Goal: Transaction & Acquisition: Purchase product/service

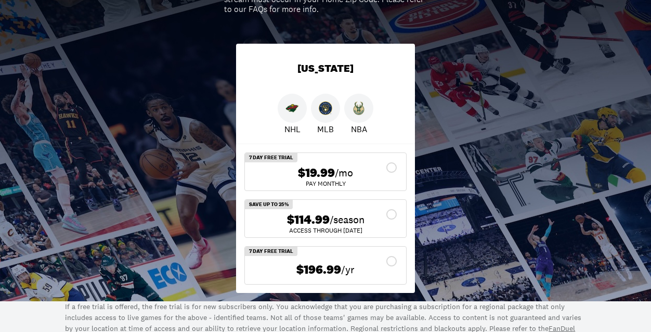
scroll to position [172, 0]
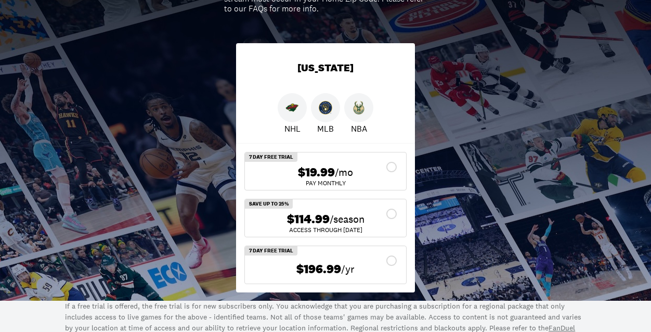
click at [387, 211] on icon at bounding box center [392, 214] width 12 height 12
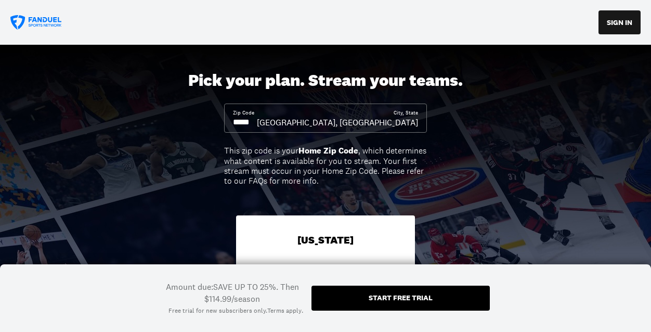
scroll to position [0, 0]
click at [616, 21] on button "SIGN IN" at bounding box center [620, 22] width 42 height 24
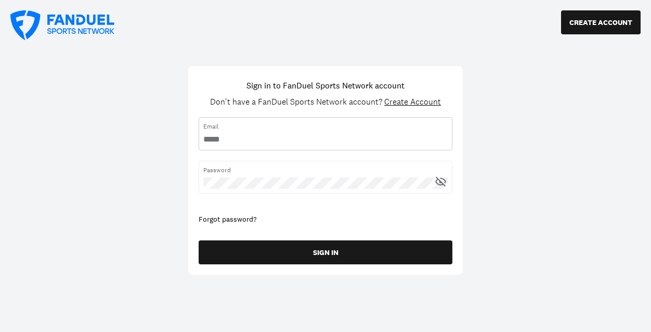
type input "**********"
click at [443, 181] on icon at bounding box center [440, 181] width 13 height 13
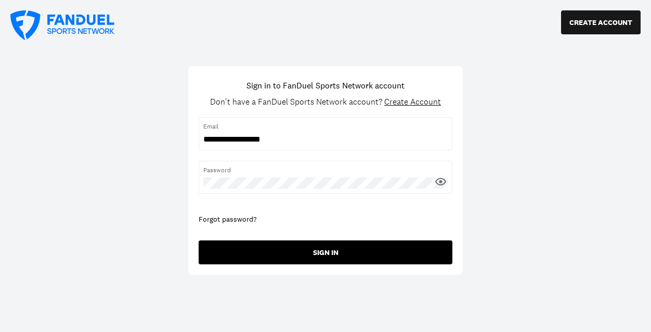
click at [308, 250] on button "SIGN IN" at bounding box center [326, 252] width 254 height 24
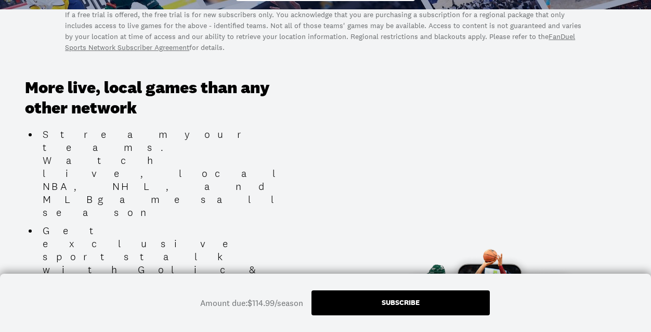
scroll to position [514, 0]
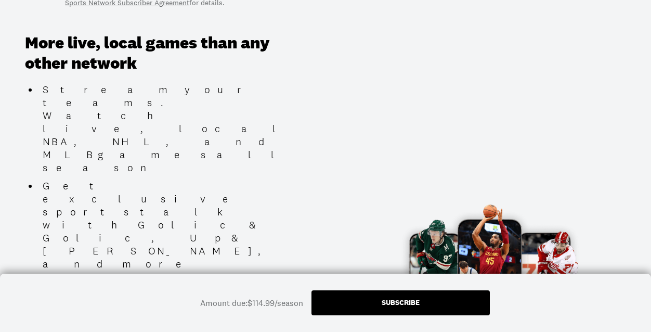
click at [388, 305] on div "Subscribe" at bounding box center [401, 302] width 38 height 7
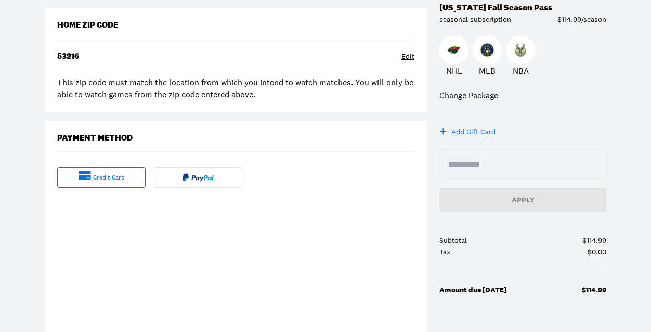
scroll to position [151, 0]
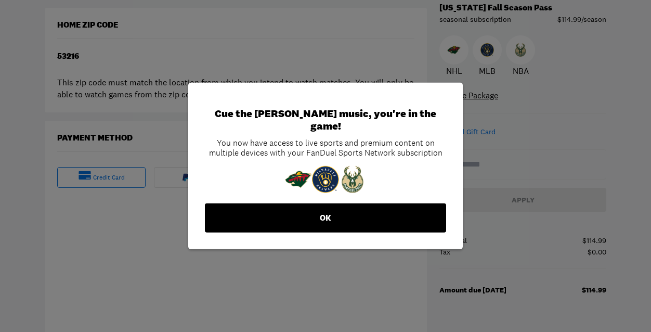
click at [321, 210] on button "OK" at bounding box center [325, 217] width 241 height 29
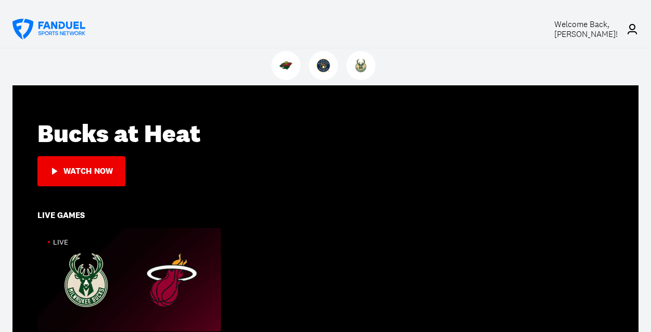
scroll to position [178, 0]
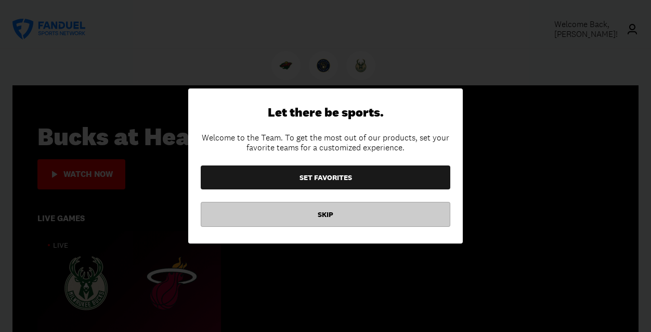
click at [316, 210] on button "SKIP" at bounding box center [326, 214] width 250 height 25
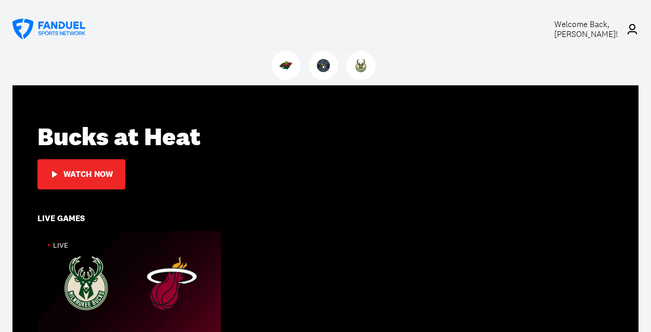
click at [87, 171] on div "Watch Now" at bounding box center [87, 174] width 49 height 9
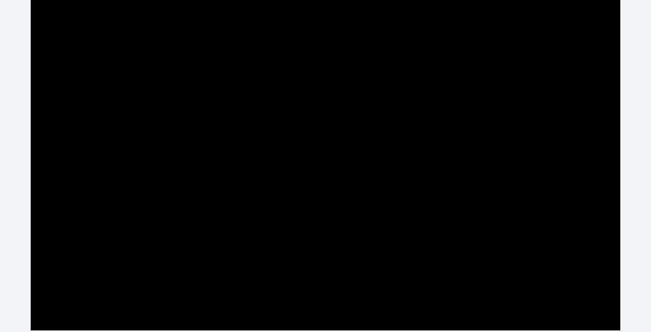
scroll to position [39, 0]
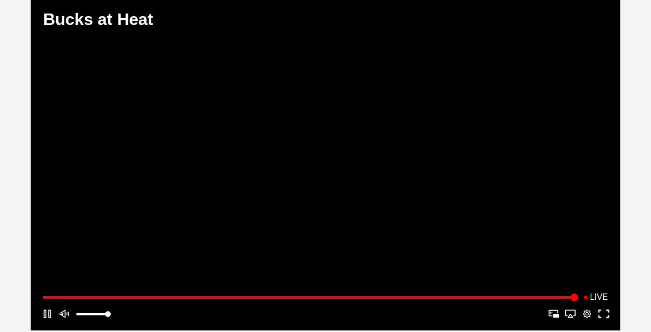
click at [605, 313] on button "Fullscreen" at bounding box center [604, 313] width 17 height 17
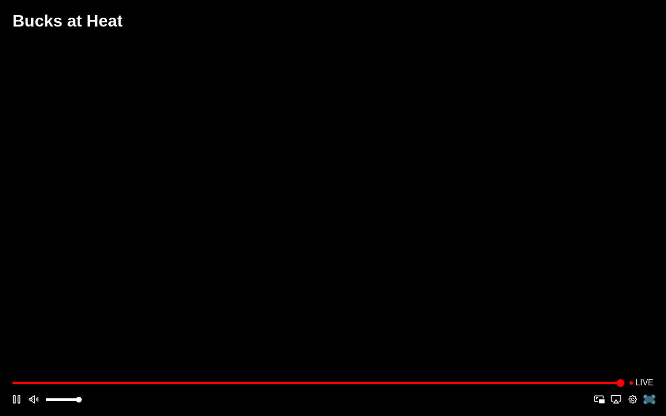
click at [651, 331] on button "Fullscreen" at bounding box center [649, 399] width 17 height 17
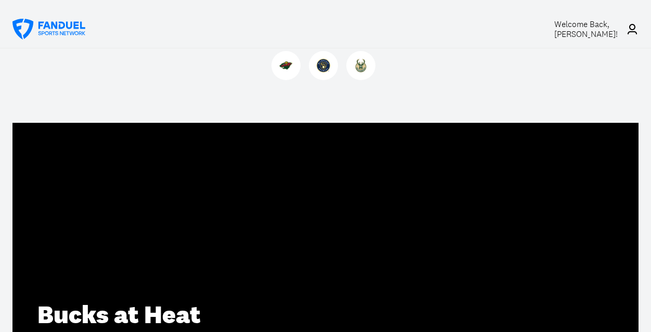
click at [634, 30] on icon at bounding box center [632, 29] width 12 height 12
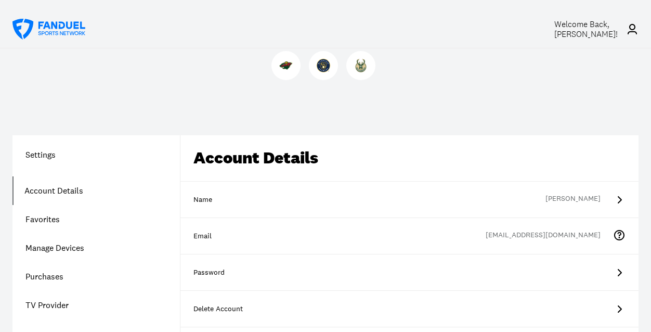
click at [589, 31] on span "Welcome Back, Nancy Wright !" at bounding box center [586, 29] width 63 height 21
click at [633, 29] on icon at bounding box center [632, 29] width 12 height 12
click at [579, 35] on span "Welcome Back, Nancy Wright !" at bounding box center [586, 29] width 63 height 21
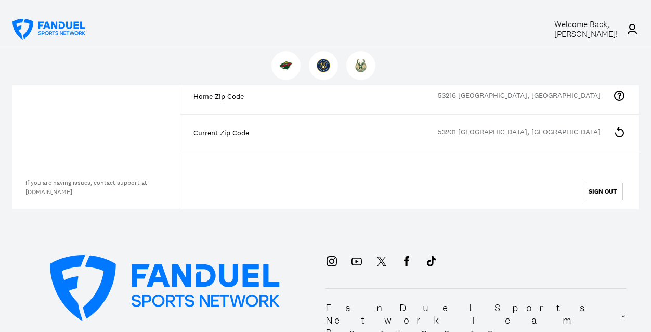
scroll to position [319, 0]
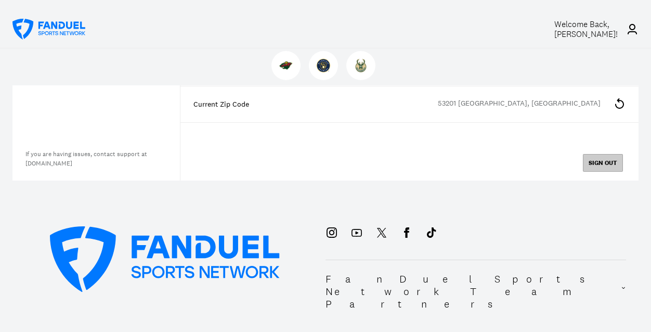
click at [602, 161] on button "SIGN OUT" at bounding box center [603, 163] width 40 height 18
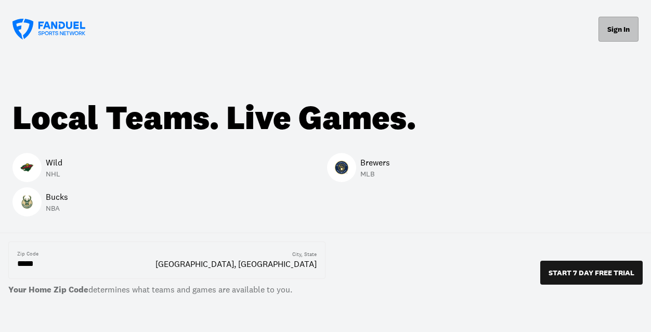
click at [615, 28] on button "Sign In" at bounding box center [619, 29] width 40 height 25
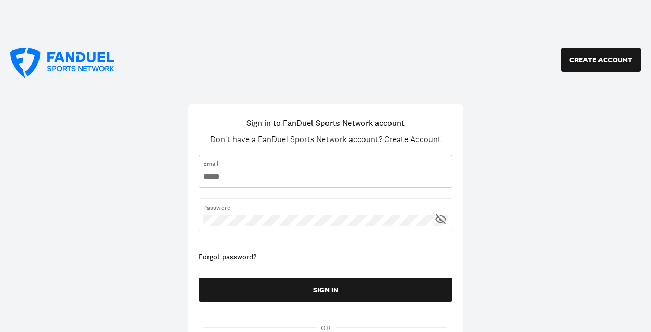
type input "**********"
click at [441, 216] on icon at bounding box center [440, 218] width 13 height 13
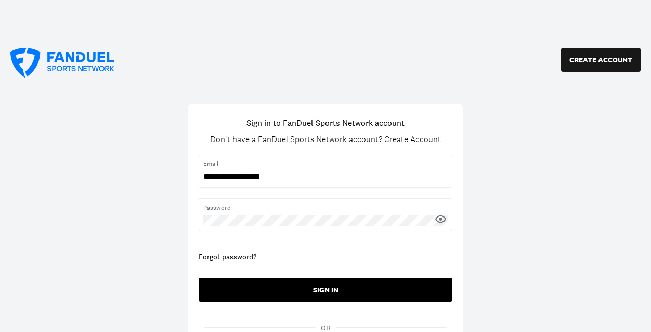
click at [319, 291] on button "SIGN IN" at bounding box center [326, 290] width 254 height 24
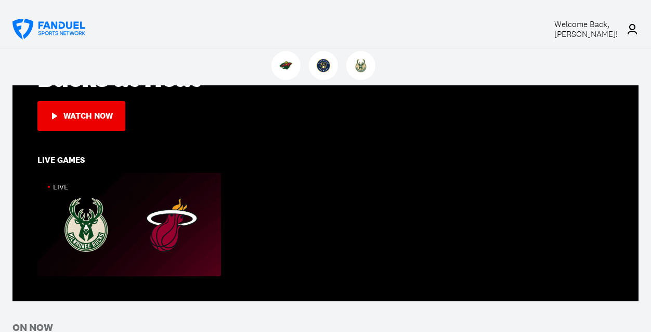
scroll to position [238, 0]
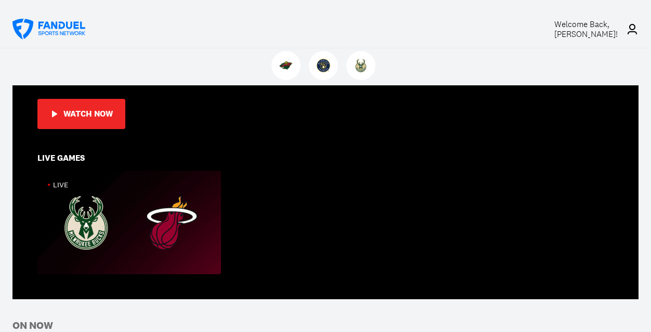
click at [92, 105] on button "Watch Now" at bounding box center [81, 114] width 88 height 30
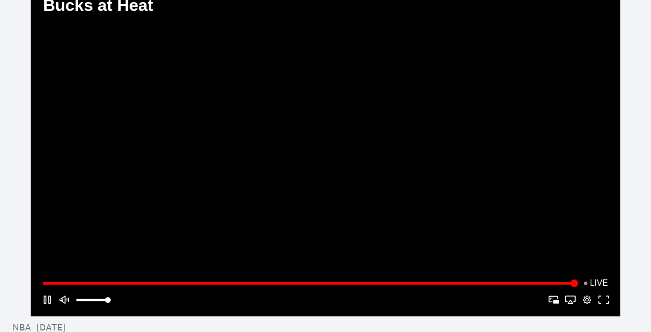
scroll to position [59, 0]
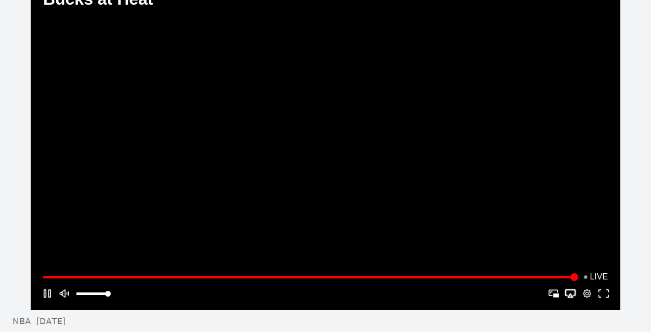
click at [571, 293] on button "Apple AirPlay" at bounding box center [570, 293] width 17 height 17
click at [573, 294] on button "Apple AirPlay" at bounding box center [570, 293] width 17 height 17
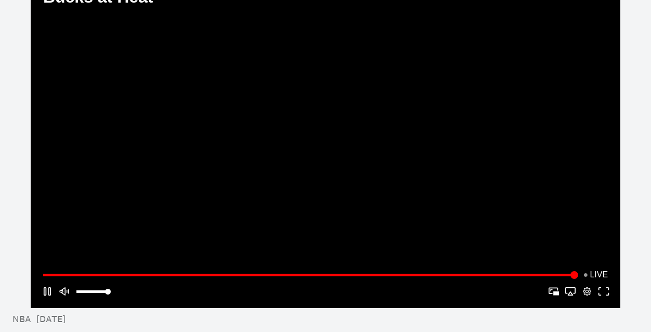
scroll to position [63, 0]
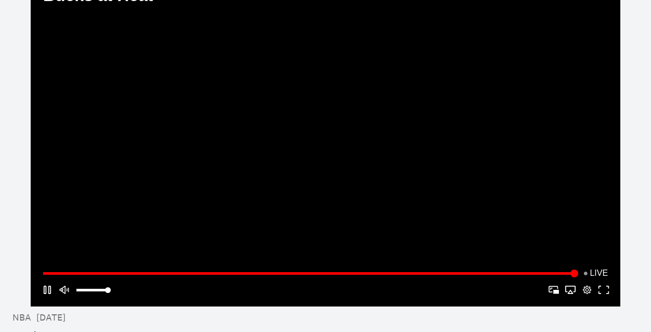
click at [581, 313] on div "NBA OCT 6 Bucks at Heat From Kaseya Center in Miami." at bounding box center [335, 336] width 651 height 60
click at [555, 287] on button "Picture-in-Picture" at bounding box center [554, 289] width 17 height 17
click at [556, 288] on button "Picture-in-Picture" at bounding box center [554, 289] width 17 height 17
click at [606, 286] on button "Fullscreen" at bounding box center [604, 289] width 17 height 17
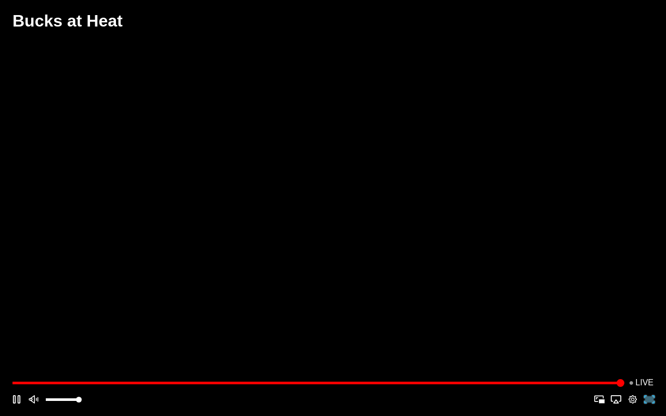
click at [649, 331] on button "Fullscreen" at bounding box center [649, 399] width 17 height 17
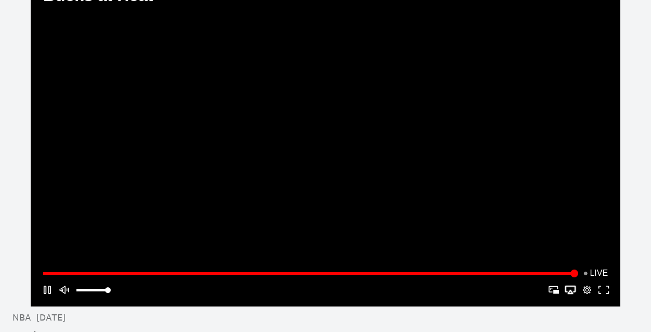
click at [572, 286] on button "Apple AirPlay" at bounding box center [570, 289] width 17 height 17
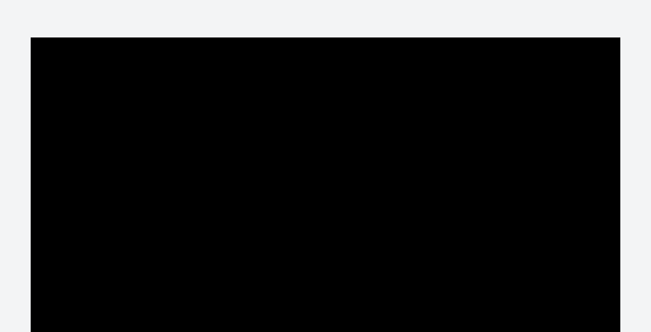
scroll to position [0, 0]
click at [558, 288] on div "Play/Pause" at bounding box center [326, 203] width 590 height 332
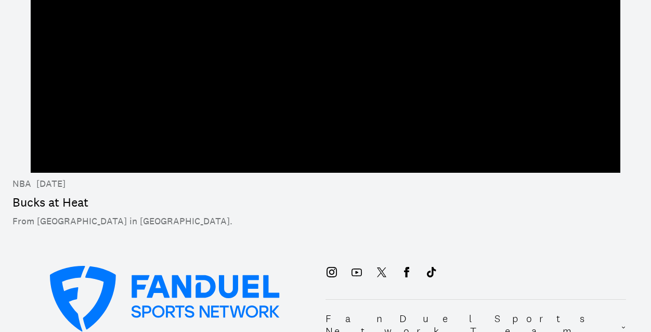
scroll to position [216, 0]
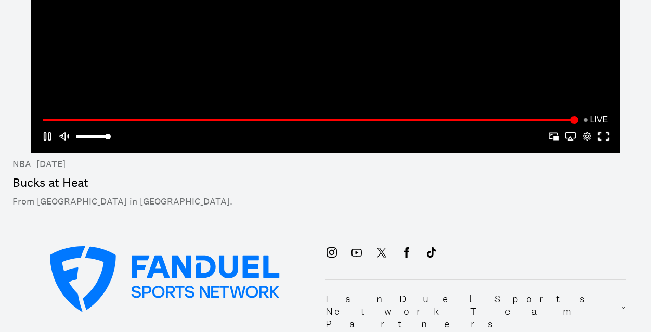
click at [602, 135] on button "Fullscreen" at bounding box center [604, 136] width 17 height 17
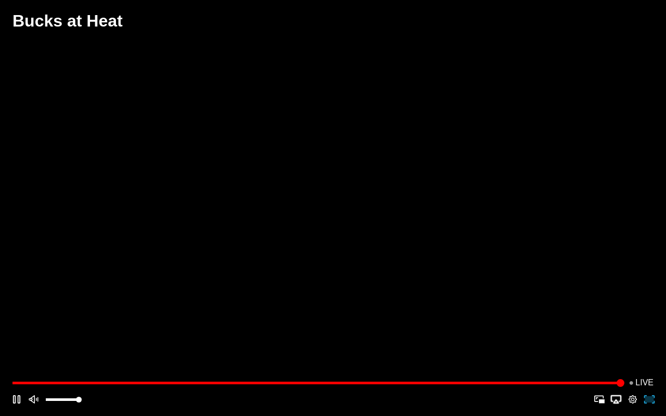
click at [617, 331] on button "Apple AirPlay" at bounding box center [616, 399] width 17 height 17
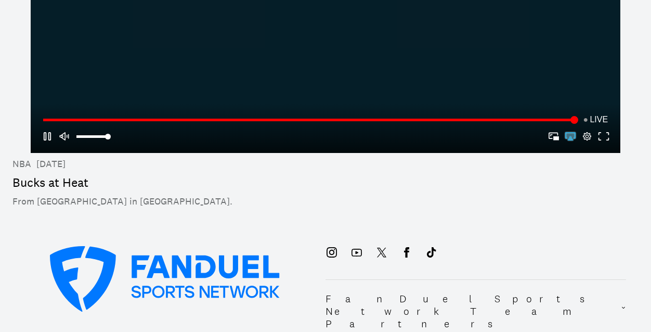
click at [571, 135] on button "Apple AirPlay" at bounding box center [570, 136] width 17 height 17
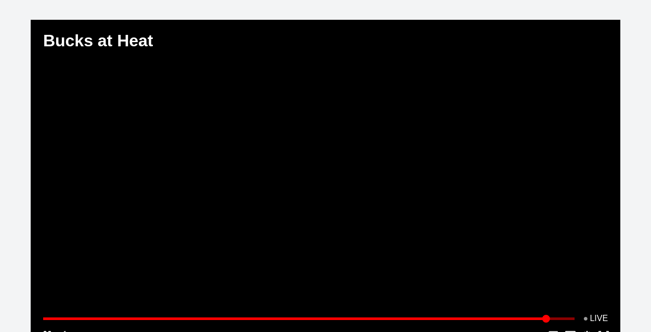
scroll to position [16, 0]
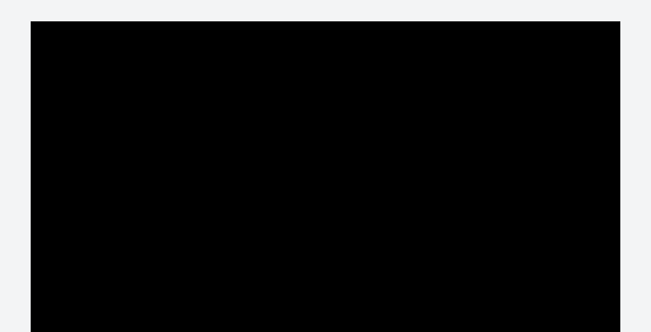
click at [404, 284] on div "Play/Pause" at bounding box center [326, 187] width 590 height 332
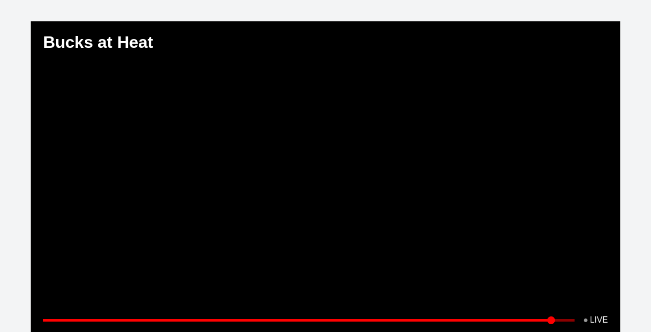
click at [565, 287] on div "Play/Pause" at bounding box center [326, 187] width 590 height 332
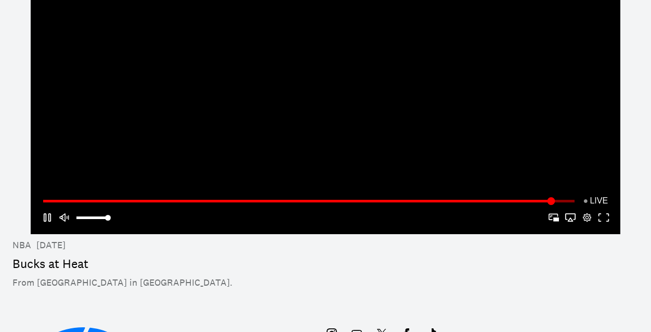
scroll to position [146, 0]
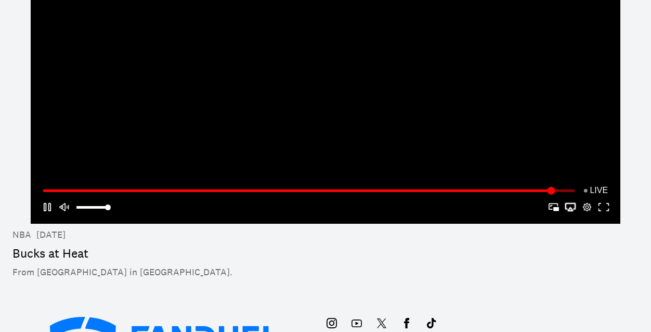
click at [570, 206] on button "Apple AirPlay" at bounding box center [570, 207] width 17 height 17
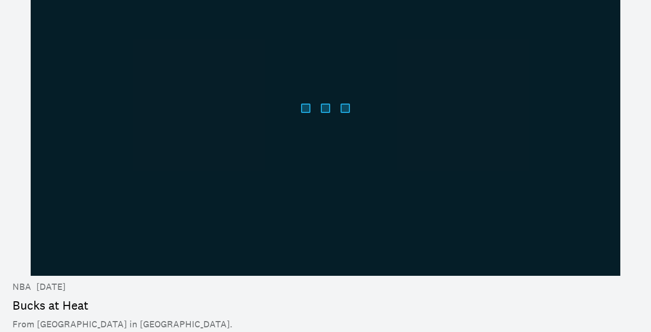
scroll to position [106, 0]
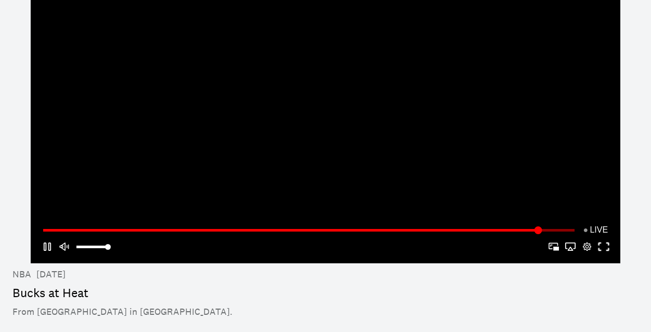
click at [604, 246] on button "Fullscreen" at bounding box center [604, 246] width 17 height 17
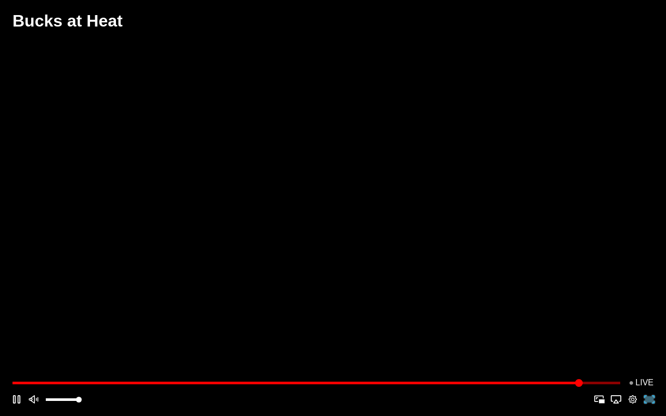
click at [651, 331] on button "Fullscreen" at bounding box center [649, 399] width 17 height 17
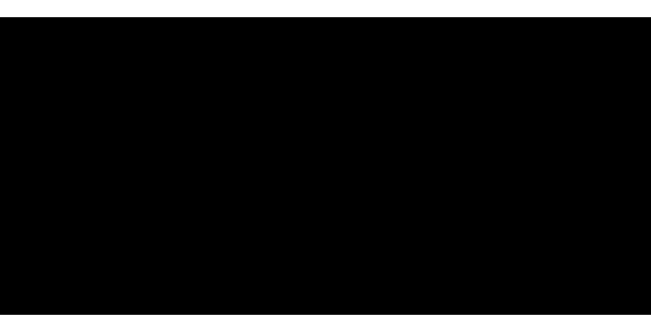
scroll to position [44, 0]
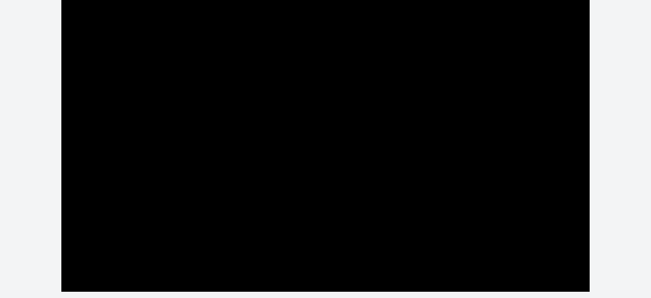
drag, startPoint x: 444, startPoint y: 174, endPoint x: 499, endPoint y: 193, distance: 58.1
click at [499, 193] on button "Play/Pause" at bounding box center [328, 142] width 372 height 140
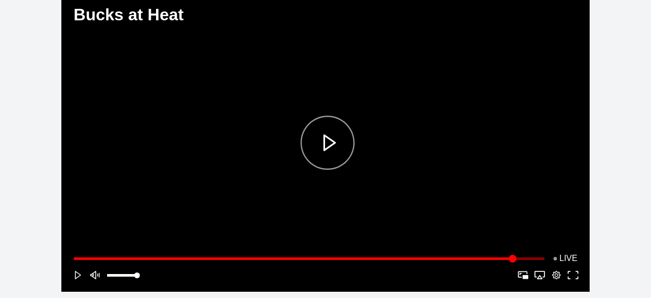
click at [329, 139] on div "Play" at bounding box center [328, 142] width 368 height 136
click at [542, 274] on button "Apple AirPlay" at bounding box center [540, 274] width 17 height 17
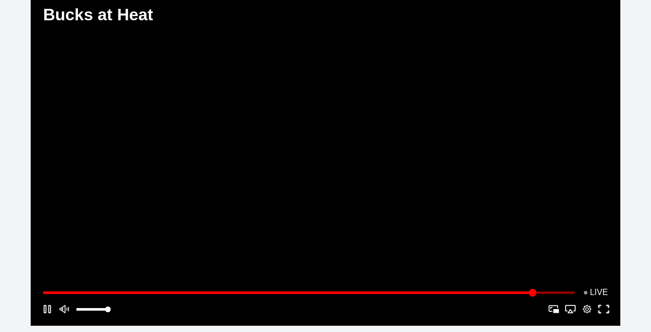
click at [603, 306] on button "Fullscreen" at bounding box center [604, 309] width 17 height 17
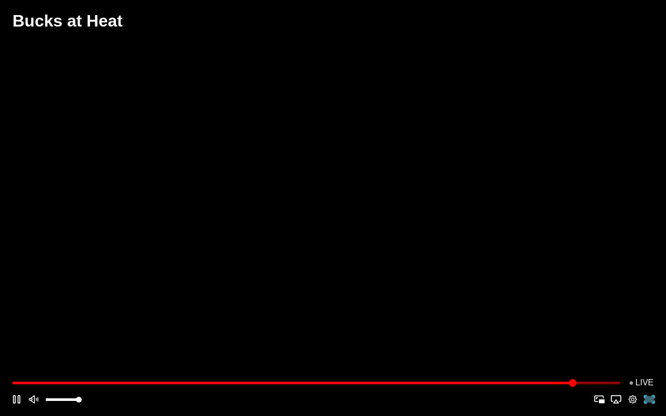
click at [646, 331] on button "Fullscreen" at bounding box center [649, 399] width 17 height 17
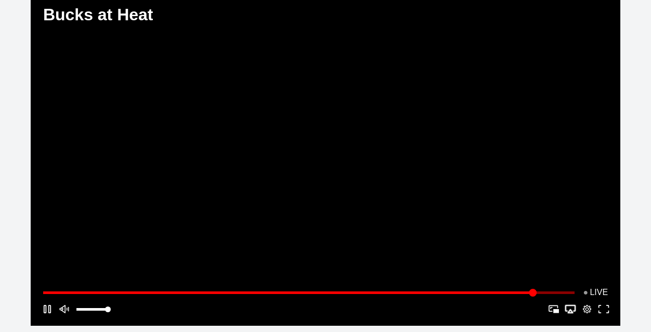
click at [571, 309] on button "Apple AirPlay" at bounding box center [570, 309] width 17 height 17
click at [602, 307] on button "Fullscreen" at bounding box center [604, 309] width 17 height 17
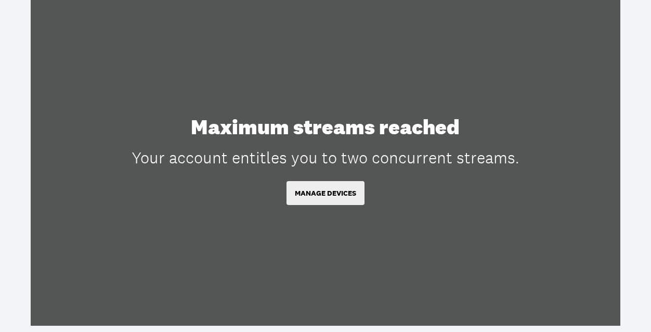
click at [326, 194] on button "MANAGE DEVICES" at bounding box center [326, 193] width 78 height 24
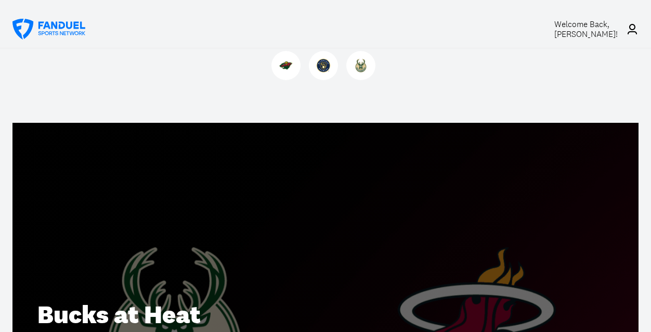
scroll to position [166, 0]
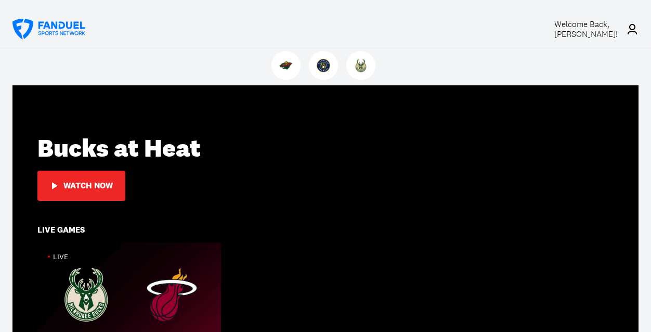
click at [96, 183] on div "Watch Now" at bounding box center [87, 185] width 49 height 9
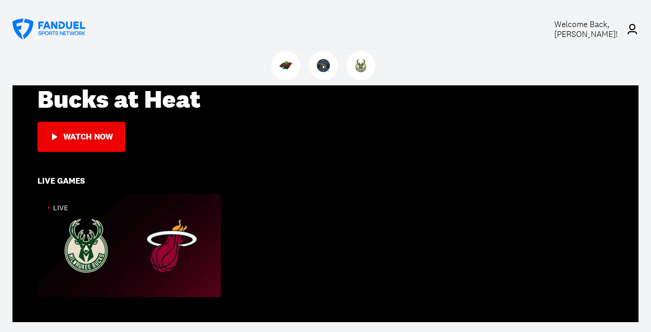
scroll to position [215, 0]
click at [89, 136] on div "Watch Now" at bounding box center [87, 136] width 49 height 9
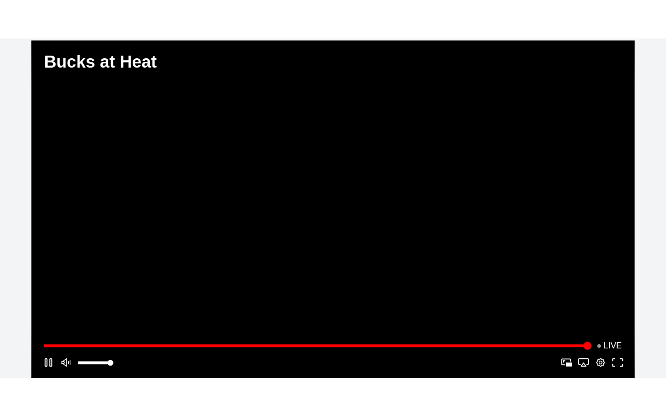
scroll to position [40, 0]
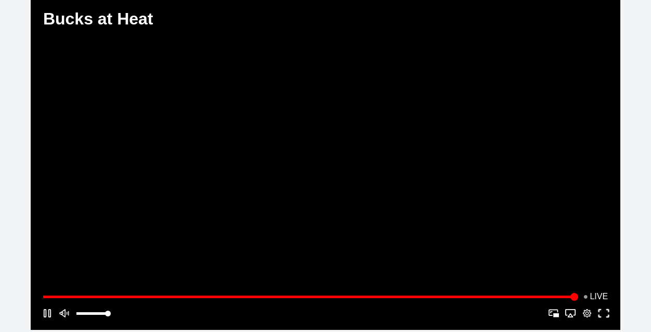
click at [604, 313] on button "Fullscreen" at bounding box center [604, 313] width 17 height 17
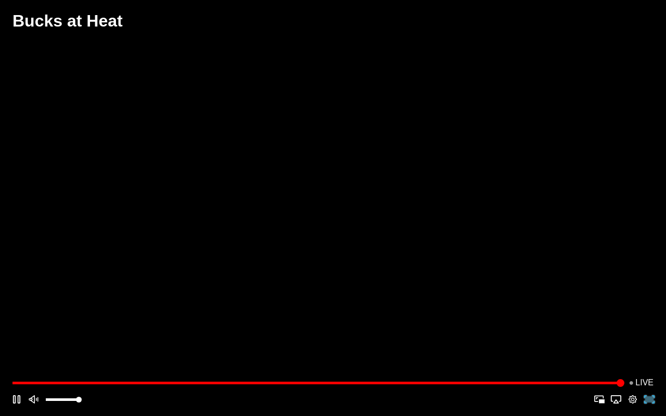
click at [651, 331] on button "Fullscreen" at bounding box center [649, 399] width 17 height 17
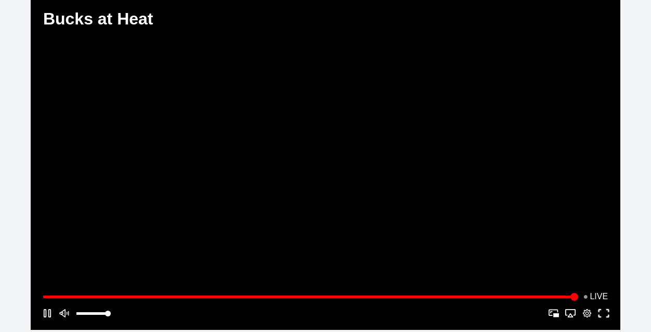
click at [602, 315] on button "Fullscreen" at bounding box center [604, 313] width 17 height 17
